Goal: Navigation & Orientation: Find specific page/section

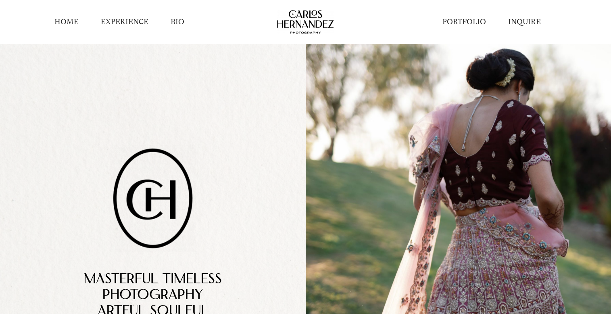
click at [460, 14] on li "PORTFOLIO" at bounding box center [465, 22] width 66 height 20
click at [462, 19] on link "PORTFOLIO" at bounding box center [465, 22] width 44 height 10
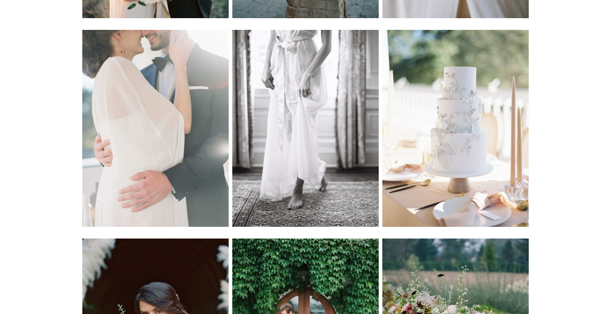
scroll to position [4037, 0]
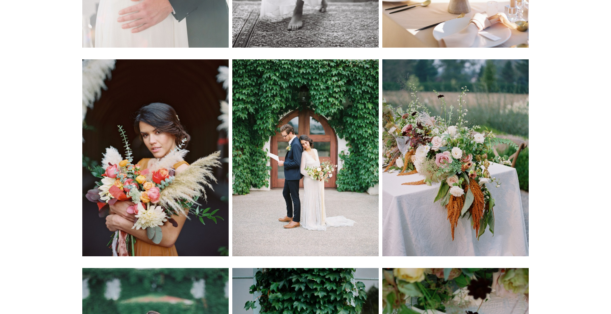
click at [171, 186] on img at bounding box center [155, 157] width 147 height 197
